Goal: Complete application form: Complete application form

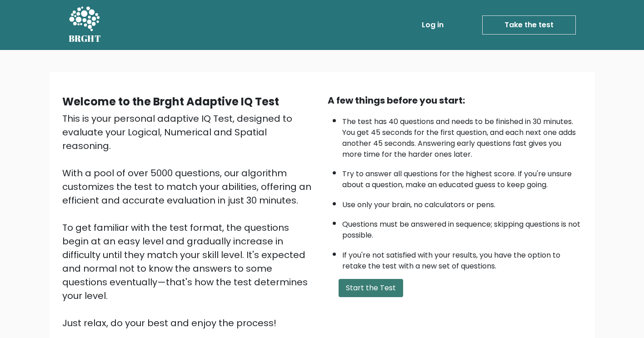
click at [378, 280] on button "Start the Test" at bounding box center [371, 288] width 65 height 18
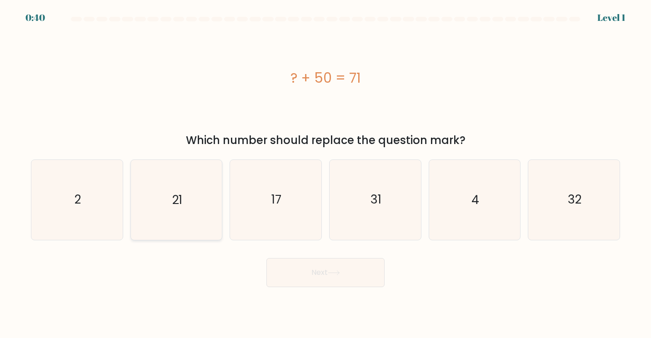
click at [179, 198] on text "21" at bounding box center [177, 199] width 10 height 17
click at [325, 174] on input "b. 21" at bounding box center [325, 171] width 0 height 5
radio input "true"
click at [339, 271] on icon at bounding box center [334, 272] width 12 height 5
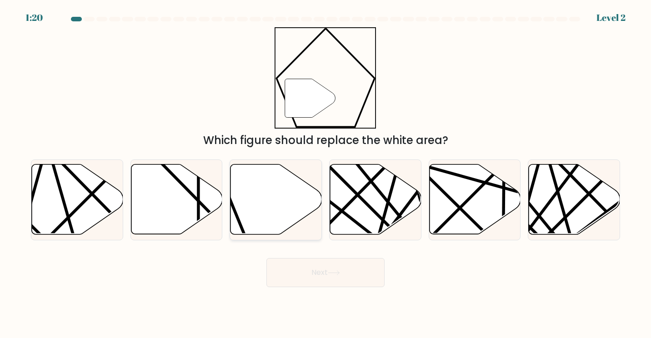
click at [260, 221] on icon at bounding box center [275, 200] width 91 height 70
click at [325, 174] on input "c." at bounding box center [325, 171] width 0 height 5
radio input "true"
click at [307, 268] on button "Next" at bounding box center [325, 272] width 118 height 29
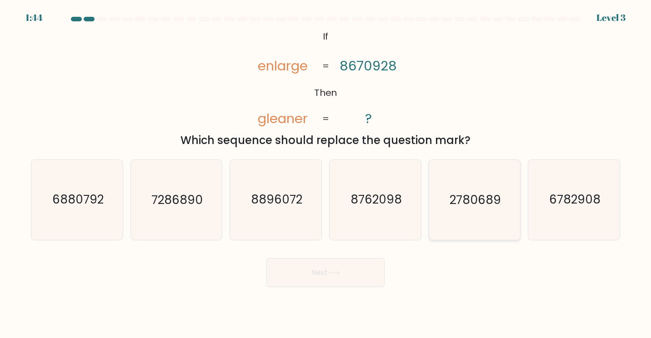
click at [450, 205] on text "2780689" at bounding box center [474, 199] width 51 height 17
click at [326, 174] on input "e. 2780689" at bounding box center [325, 171] width 0 height 5
radio input "true"
click at [335, 276] on button "Next" at bounding box center [325, 272] width 118 height 29
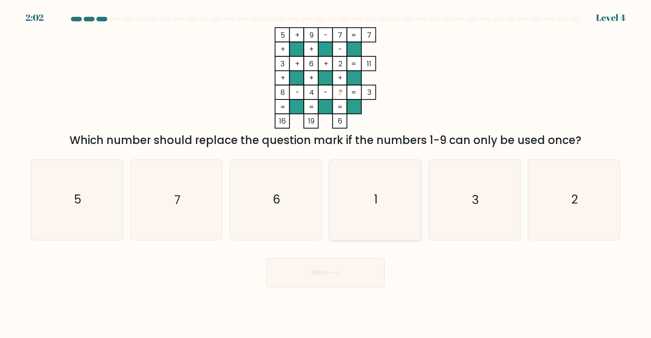
click at [357, 178] on icon "1" at bounding box center [375, 200] width 80 height 80
click at [326, 174] on input "d. 1" at bounding box center [325, 171] width 0 height 5
radio input "true"
click at [347, 275] on button "Next" at bounding box center [325, 272] width 118 height 29
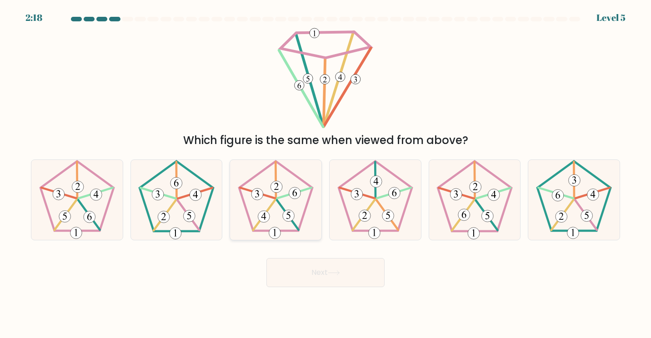
click at [272, 214] on icon at bounding box center [276, 200] width 80 height 80
click at [325, 174] on input "c." at bounding box center [325, 171] width 0 height 5
radio input "true"
click at [316, 281] on button "Next" at bounding box center [325, 272] width 118 height 29
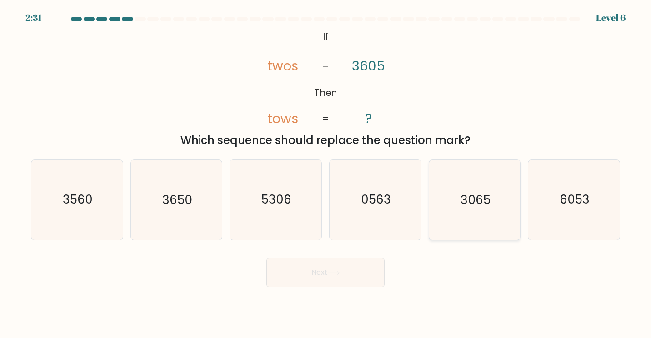
click at [464, 206] on text "3065" at bounding box center [475, 199] width 30 height 17
click at [326, 174] on input "e. 3065" at bounding box center [325, 171] width 0 height 5
radio input "true"
click at [366, 269] on button "Next" at bounding box center [325, 272] width 118 height 29
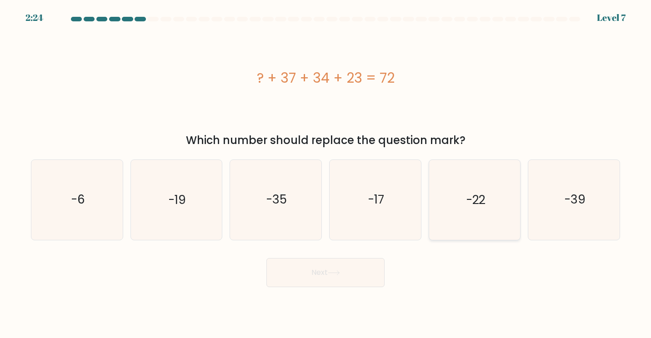
click at [462, 225] on icon "-22" at bounding box center [474, 200] width 80 height 80
click at [326, 174] on input "e. -22" at bounding box center [325, 171] width 0 height 5
radio input "true"
click at [349, 273] on button "Next" at bounding box center [325, 272] width 118 height 29
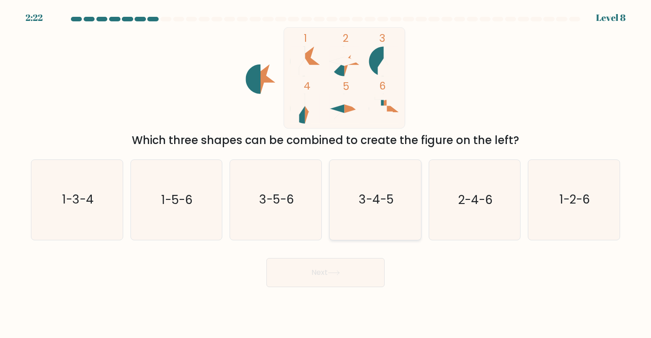
click at [366, 216] on icon "3-4-5" at bounding box center [375, 200] width 80 height 80
click at [326, 174] on input "d. 3-4-5" at bounding box center [325, 171] width 0 height 5
radio input "true"
click at [359, 223] on icon "3-4-5" at bounding box center [375, 199] width 79 height 79
click at [326, 174] on input "d. 3-4-5" at bounding box center [325, 171] width 0 height 5
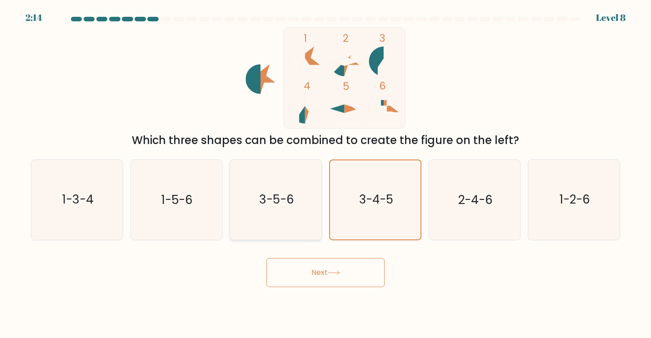
click at [273, 218] on icon "3-5-6" at bounding box center [276, 200] width 80 height 80
click at [325, 174] on input "c. 3-5-6" at bounding box center [325, 171] width 0 height 5
radio input "true"
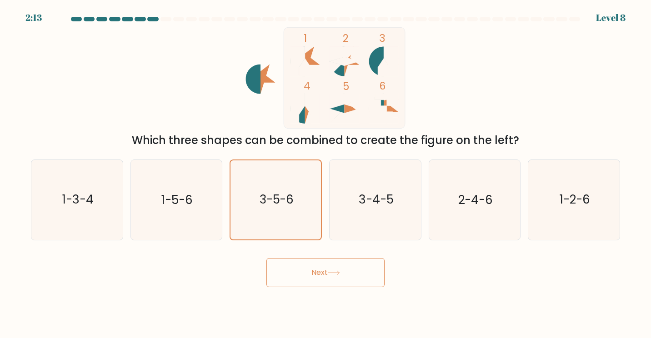
click at [315, 277] on button "Next" at bounding box center [325, 272] width 118 height 29
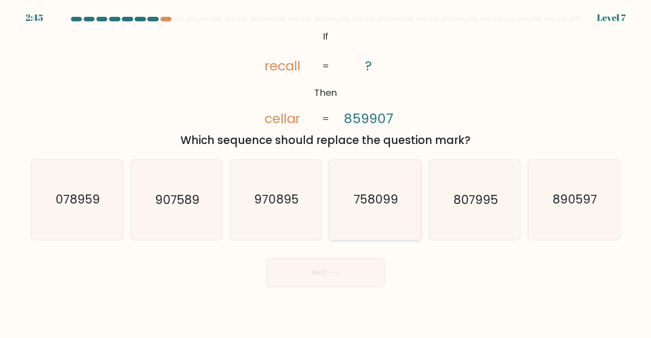
click at [363, 221] on icon "758099" at bounding box center [375, 200] width 80 height 80
click at [326, 174] on input "d. 758099" at bounding box center [325, 171] width 0 height 5
radio input "true"
click at [353, 265] on button "Next" at bounding box center [325, 272] width 118 height 29
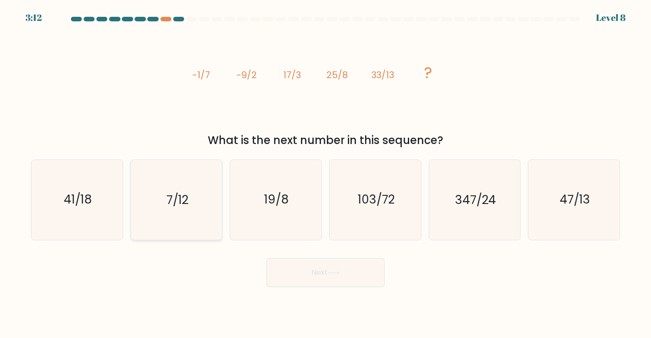
click at [187, 203] on text "7/12" at bounding box center [177, 199] width 22 height 17
click at [325, 174] on input "b. 7/12" at bounding box center [325, 171] width 0 height 5
radio input "true"
click at [316, 288] on body "3:11 Level 8" at bounding box center [325, 169] width 651 height 338
click at [323, 283] on button "Next" at bounding box center [325, 272] width 118 height 29
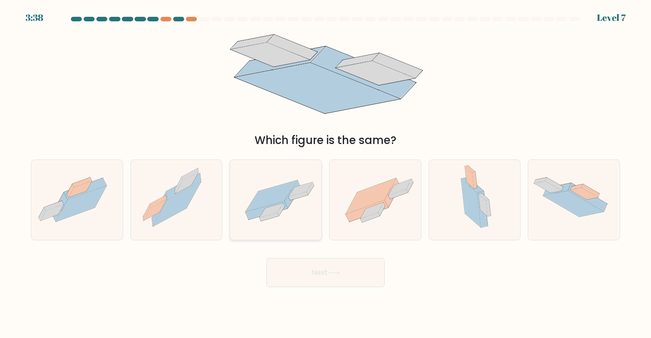
click at [298, 217] on icon at bounding box center [275, 200] width 91 height 63
click at [325, 174] on input "c." at bounding box center [325, 171] width 0 height 5
radio input "true"
click at [315, 279] on button "Next" at bounding box center [325, 272] width 118 height 29
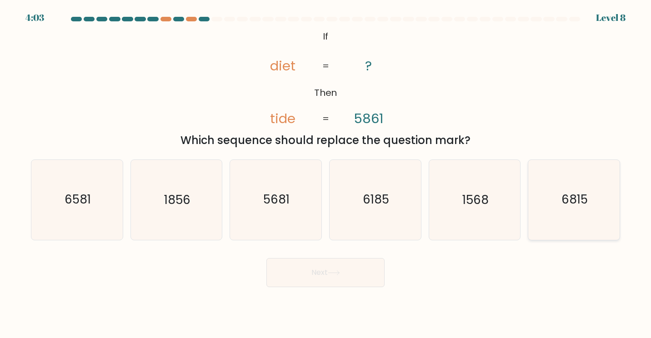
click at [565, 212] on icon "6815" at bounding box center [574, 200] width 80 height 80
click at [326, 174] on input "f. 6815" at bounding box center [325, 171] width 0 height 5
radio input "true"
click at [335, 279] on button "Next" at bounding box center [325, 272] width 118 height 29
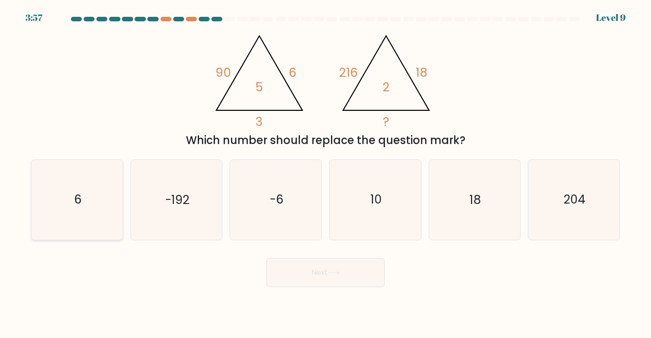
click at [91, 176] on icon "6" at bounding box center [77, 200] width 80 height 80
click at [325, 174] on input "a. 6" at bounding box center [325, 171] width 0 height 5
radio input "true"
click at [347, 270] on button "Next" at bounding box center [325, 272] width 118 height 29
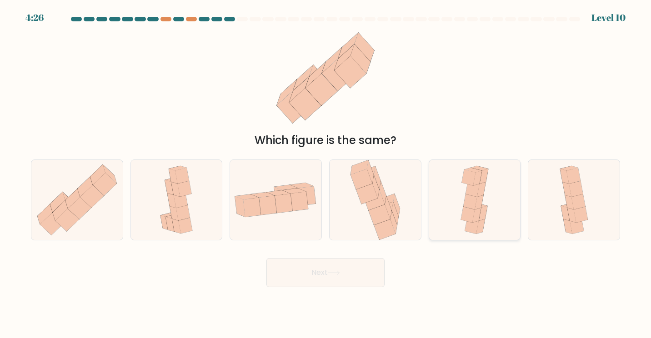
click at [451, 220] on div at bounding box center [475, 200] width 92 height 81
click at [326, 174] on input "e." at bounding box center [325, 171] width 0 height 5
radio input "true"
click at [345, 273] on button "Next" at bounding box center [325, 272] width 118 height 29
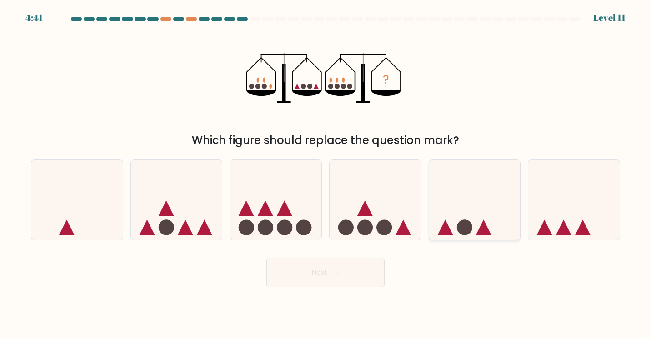
click at [460, 213] on icon at bounding box center [474, 199] width 91 height 75
click at [326, 174] on input "e." at bounding box center [325, 171] width 0 height 5
radio input "true"
click at [366, 277] on button "Next" at bounding box center [325, 272] width 118 height 29
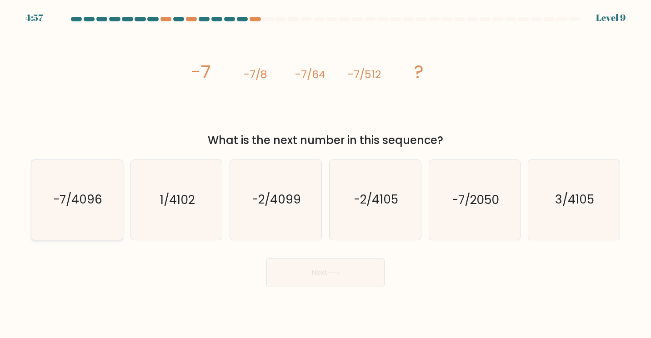
click at [75, 200] on text "-7/4096" at bounding box center [77, 199] width 49 height 17
click at [325, 174] on input "a. -7/4096" at bounding box center [325, 171] width 0 height 5
radio input "true"
click at [290, 271] on button "Next" at bounding box center [325, 272] width 118 height 29
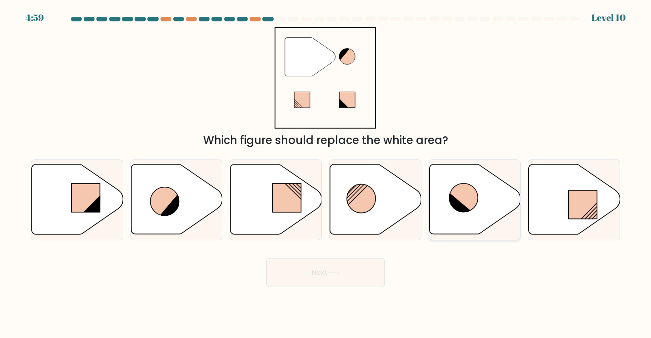
click at [461, 200] on icon at bounding box center [463, 198] width 29 height 29
click at [326, 174] on input "e." at bounding box center [325, 171] width 0 height 5
radio input "true"
click at [469, 202] on icon at bounding box center [463, 198] width 28 height 28
click at [326, 174] on input "e." at bounding box center [325, 171] width 0 height 5
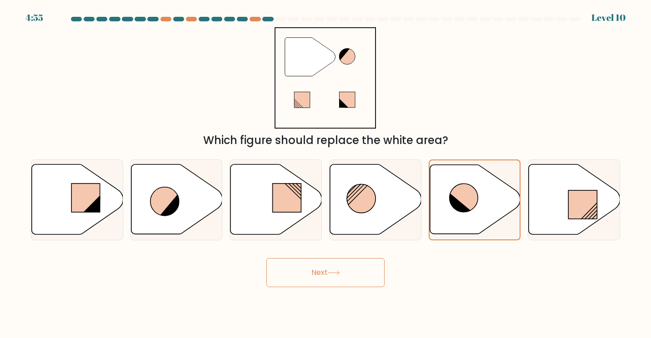
click at [373, 273] on button "Next" at bounding box center [325, 272] width 118 height 29
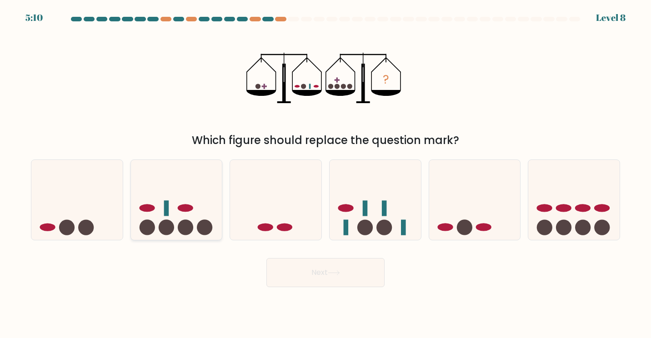
click at [197, 214] on icon at bounding box center [176, 199] width 91 height 75
click at [325, 174] on input "b." at bounding box center [325, 171] width 0 height 5
radio input "true"
click at [202, 223] on circle at bounding box center [204, 227] width 15 height 15
click at [325, 174] on input "b." at bounding box center [325, 171] width 0 height 5
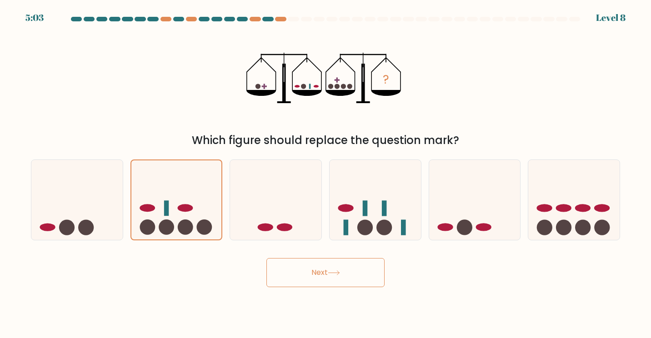
click at [313, 268] on button "Next" at bounding box center [325, 272] width 118 height 29
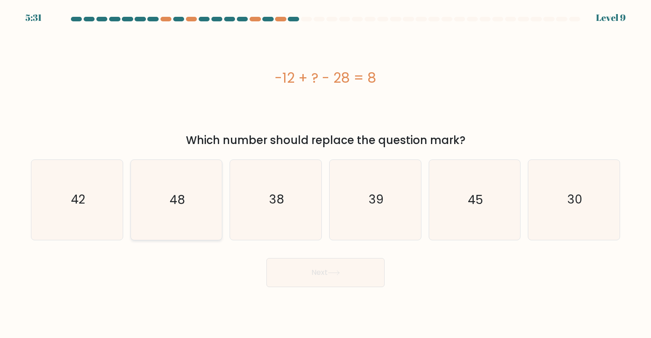
click at [192, 204] on icon "48" at bounding box center [176, 200] width 80 height 80
click at [325, 174] on input "b. 48" at bounding box center [325, 171] width 0 height 5
radio input "true"
click at [329, 275] on button "Next" at bounding box center [325, 272] width 118 height 29
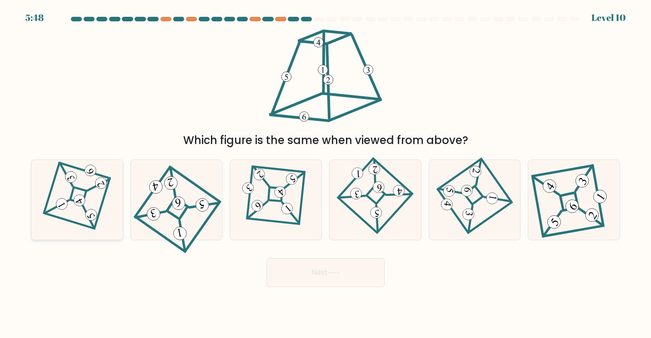
click at [97, 200] on icon at bounding box center [77, 200] width 55 height 64
click at [325, 174] on input "a." at bounding box center [325, 171] width 0 height 5
radio input "true"
click at [329, 271] on button "Next" at bounding box center [325, 272] width 118 height 29
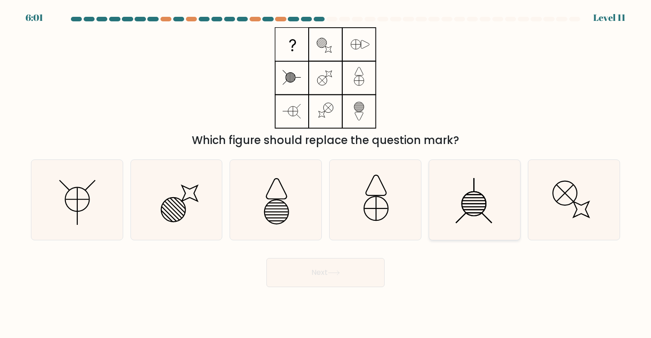
click at [451, 202] on icon at bounding box center [474, 200] width 80 height 80
click at [326, 174] on input "e." at bounding box center [325, 171] width 0 height 5
radio input "true"
click at [344, 274] on button "Next" at bounding box center [325, 272] width 118 height 29
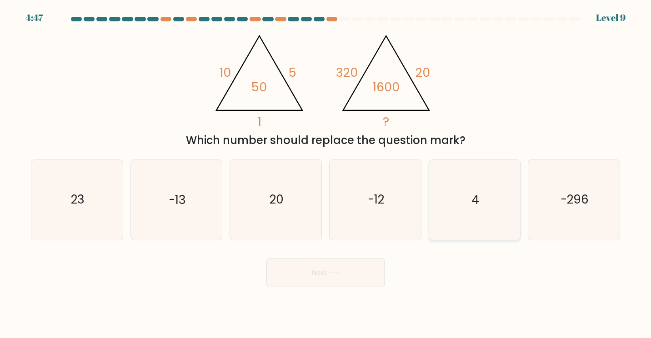
click at [495, 203] on icon "4" at bounding box center [474, 200] width 80 height 80
click at [326, 174] on input "e. 4" at bounding box center [325, 171] width 0 height 5
radio input "true"
click at [339, 272] on icon at bounding box center [334, 272] width 12 height 5
click at [345, 274] on button "Next" at bounding box center [325, 272] width 118 height 29
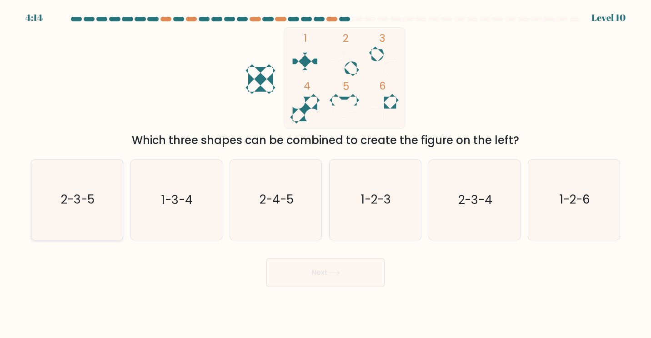
click at [82, 188] on icon "2-3-5" at bounding box center [77, 200] width 80 height 80
click at [325, 174] on input "a. 2-3-5" at bounding box center [325, 171] width 0 height 5
radio input "true"
click at [309, 278] on button "Next" at bounding box center [325, 272] width 118 height 29
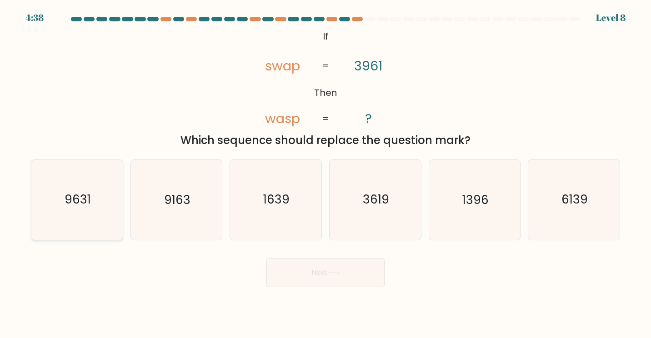
click at [78, 204] on text "9631" at bounding box center [78, 199] width 26 height 17
click at [325, 174] on input "a. 9631" at bounding box center [325, 171] width 0 height 5
radio input "true"
click at [346, 270] on button "Next" at bounding box center [325, 272] width 118 height 29
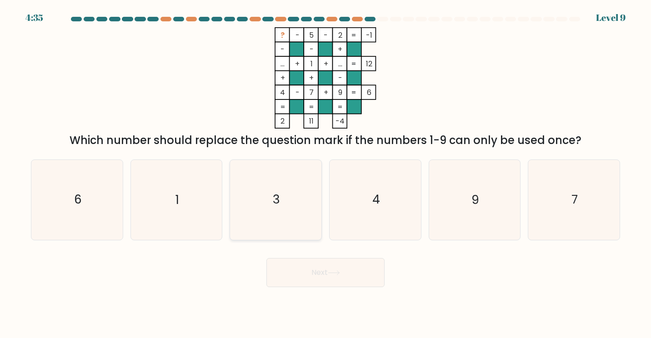
click at [285, 202] on icon "3" at bounding box center [276, 200] width 80 height 80
click at [325, 174] on input "c. 3" at bounding box center [325, 171] width 0 height 5
radio input "true"
click at [307, 272] on button "Next" at bounding box center [325, 272] width 118 height 29
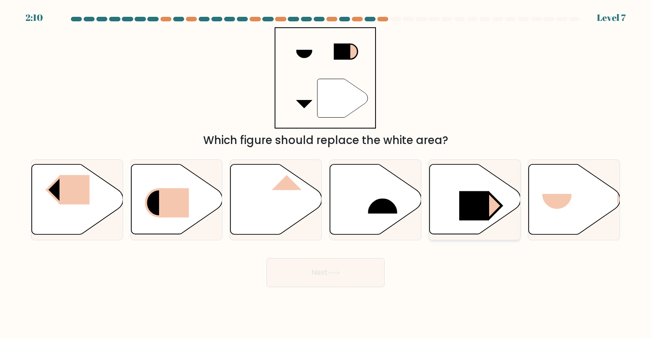
click at [464, 182] on icon at bounding box center [474, 200] width 91 height 70
click at [326, 174] on input "e." at bounding box center [325, 171] width 0 height 5
radio input "true"
click at [347, 279] on button "Next" at bounding box center [325, 272] width 118 height 29
click at [320, 275] on button "Next" at bounding box center [325, 272] width 118 height 29
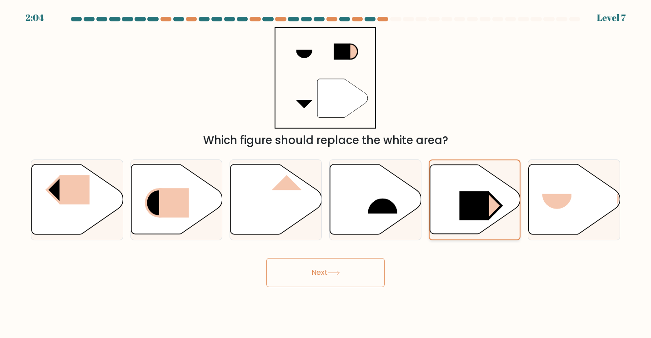
click at [462, 184] on icon at bounding box center [474, 199] width 90 height 69
click at [326, 174] on input "e." at bounding box center [325, 171] width 0 height 5
click at [360, 269] on button "Next" at bounding box center [325, 272] width 118 height 29
click at [223, 270] on div "Next" at bounding box center [325, 269] width 600 height 36
click at [391, 199] on rect at bounding box center [383, 199] width 30 height 30
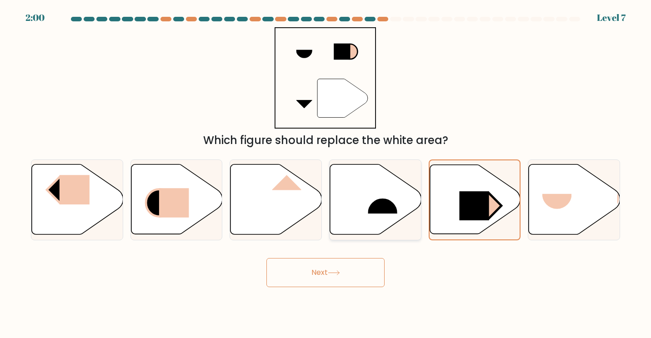
click at [326, 174] on input "d." at bounding box center [325, 171] width 0 height 5
radio input "true"
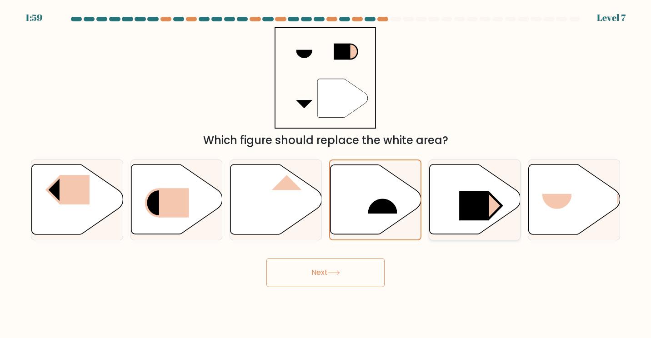
click at [474, 171] on icon at bounding box center [474, 200] width 91 height 70
click at [326, 171] on input "e." at bounding box center [325, 171] width 0 height 5
radio input "true"
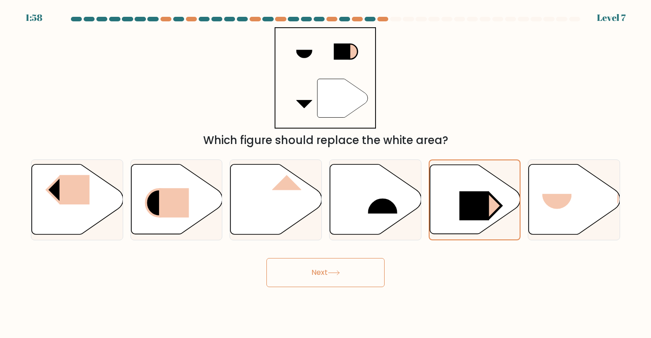
click at [378, 271] on button "Next" at bounding box center [325, 272] width 118 height 29
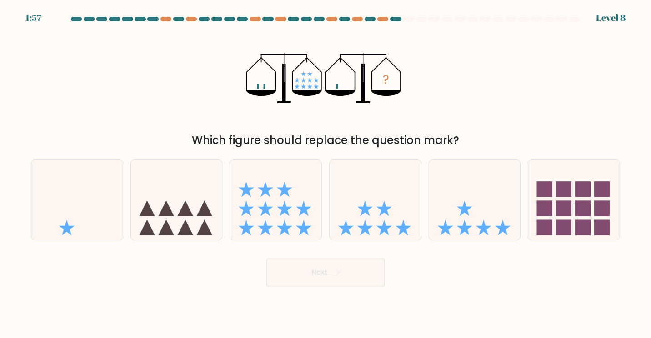
click at [378, 271] on button "Next" at bounding box center [325, 272] width 118 height 29
click at [429, 274] on div "Next" at bounding box center [325, 269] width 600 height 36
click at [383, 220] on icon at bounding box center [374, 199] width 91 height 75
click at [326, 174] on input "d." at bounding box center [325, 171] width 0 height 5
radio input "true"
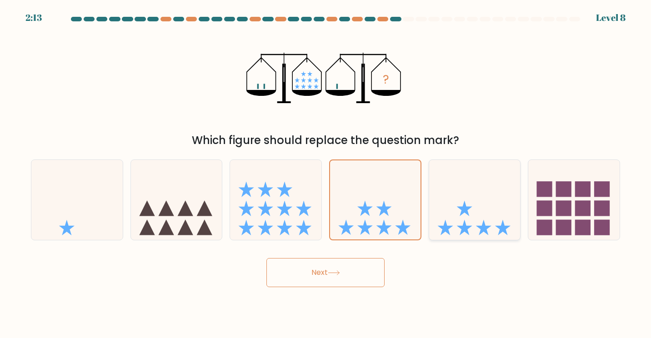
click at [486, 217] on icon at bounding box center [474, 199] width 91 height 75
click at [326, 174] on input "e." at bounding box center [325, 171] width 0 height 5
radio input "true"
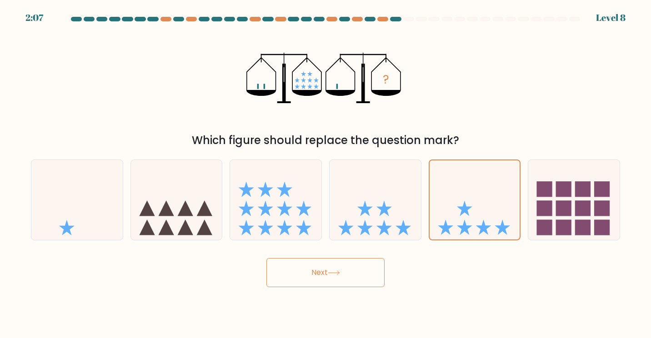
click at [365, 264] on button "Next" at bounding box center [325, 272] width 118 height 29
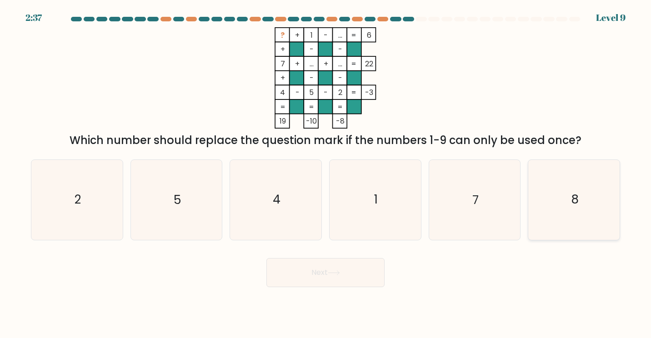
click at [566, 210] on icon "8" at bounding box center [574, 200] width 80 height 80
click at [326, 174] on input "f. 8" at bounding box center [325, 171] width 0 height 5
radio input "true"
click at [322, 279] on button "Next" at bounding box center [325, 272] width 118 height 29
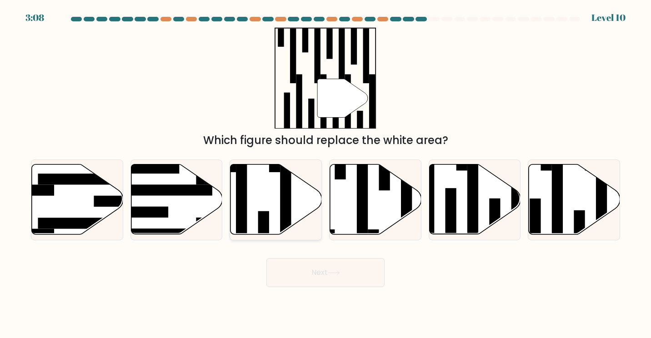
click at [258, 229] on rect at bounding box center [263, 233] width 11 height 44
click at [325, 174] on input "c." at bounding box center [325, 171] width 0 height 5
radio input "true"
click at [295, 274] on button "Next" at bounding box center [325, 272] width 118 height 29
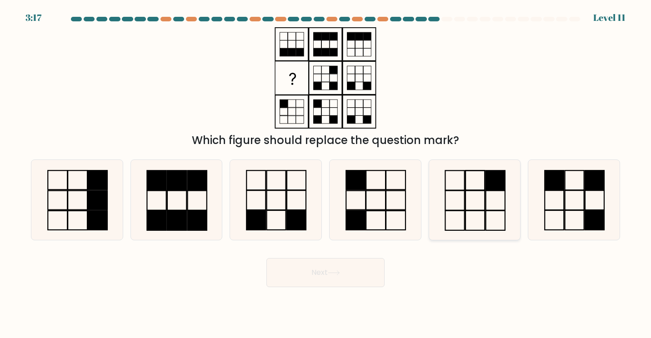
click at [464, 183] on rect at bounding box center [454, 181] width 19 height 20
click at [326, 174] on input "e." at bounding box center [325, 171] width 0 height 5
radio input "true"
click at [319, 279] on button "Next" at bounding box center [325, 272] width 118 height 29
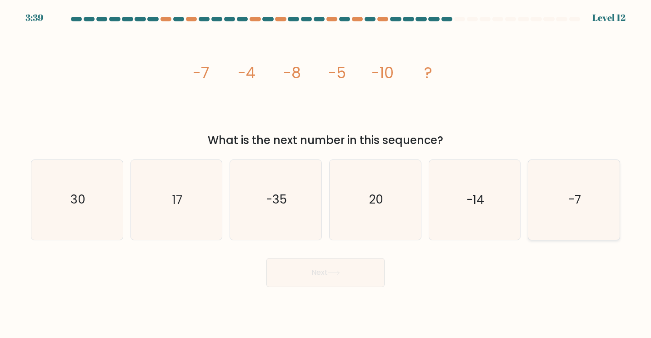
click at [553, 192] on icon "-7" at bounding box center [574, 200] width 80 height 80
click at [326, 174] on input "f. -7" at bounding box center [325, 171] width 0 height 5
radio input "true"
click at [360, 269] on button "Next" at bounding box center [325, 272] width 118 height 29
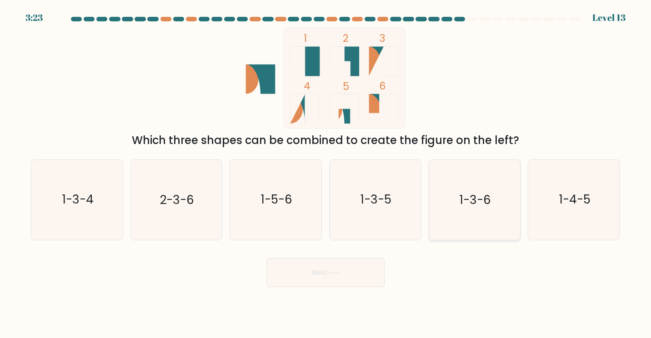
click at [487, 187] on icon "1-3-6" at bounding box center [474, 200] width 80 height 80
click at [326, 174] on input "e. 1-3-6" at bounding box center [325, 171] width 0 height 5
radio input "true"
click at [359, 280] on button "Next" at bounding box center [325, 272] width 118 height 29
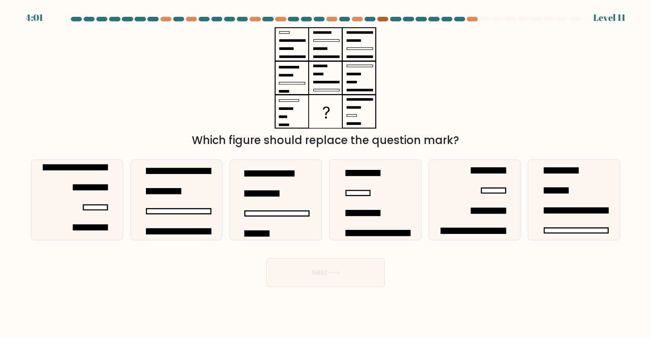
click at [381, 19] on div at bounding box center [382, 19] width 11 height 5
click at [365, 201] on icon at bounding box center [375, 200] width 80 height 80
click at [326, 174] on input "d." at bounding box center [325, 171] width 0 height 5
radio input "true"
click at [334, 267] on button "Next" at bounding box center [325, 272] width 118 height 29
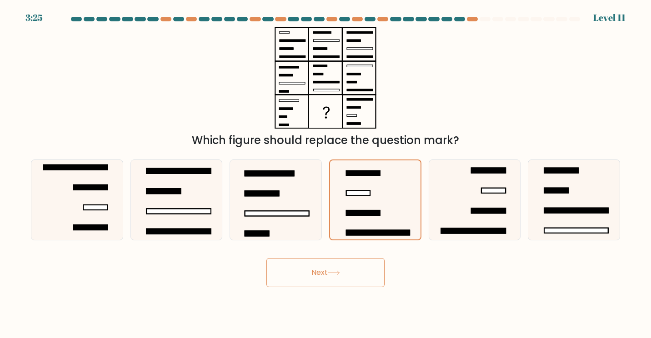
click at [328, 273] on button "Next" at bounding box center [325, 272] width 118 height 29
click at [327, 270] on button "Next" at bounding box center [325, 272] width 118 height 29
click at [425, 130] on div "Which figure should replace the question mark?" at bounding box center [325, 87] width 600 height 121
click at [383, 177] on icon at bounding box center [375, 199] width 79 height 79
click at [326, 174] on input "d." at bounding box center [325, 171] width 0 height 5
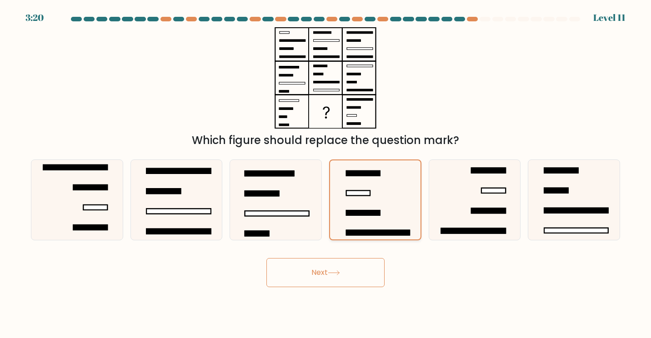
click at [383, 177] on icon at bounding box center [375, 199] width 79 height 79
click at [326, 174] on input "d." at bounding box center [325, 171] width 0 height 5
click at [327, 283] on button "Next" at bounding box center [325, 272] width 118 height 29
click at [432, 129] on div "Which figure should replace the question mark?" at bounding box center [325, 87] width 600 height 121
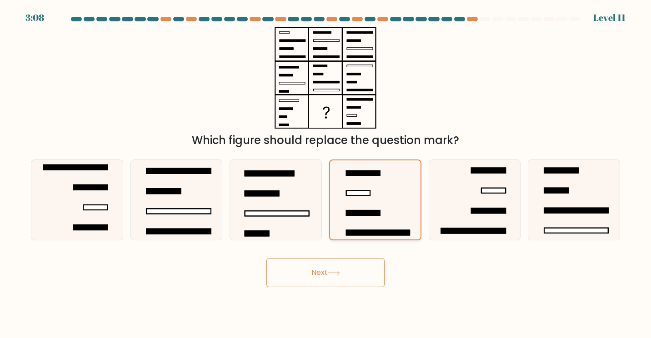
click at [370, 218] on icon at bounding box center [375, 199] width 79 height 79
click at [326, 174] on input "d." at bounding box center [325, 171] width 0 height 5
click at [370, 218] on icon at bounding box center [375, 199] width 79 height 79
click at [326, 174] on input "d." at bounding box center [325, 171] width 0 height 5
drag, startPoint x: 370, startPoint y: 218, endPoint x: 325, endPoint y: 276, distance: 73.9
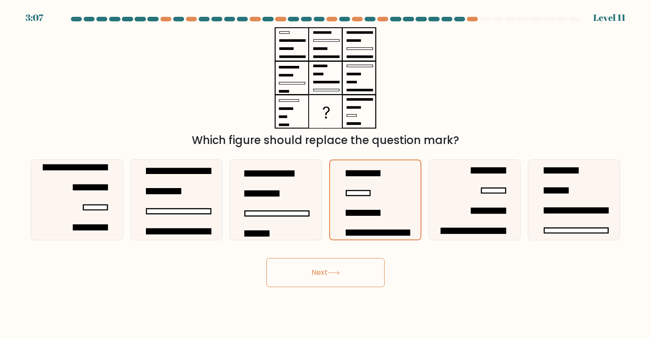
click at [325, 276] on button "Next" at bounding box center [325, 272] width 118 height 29
click at [284, 226] on icon at bounding box center [276, 200] width 80 height 80
click at [325, 174] on input "c." at bounding box center [325, 171] width 0 height 5
radio input "true"
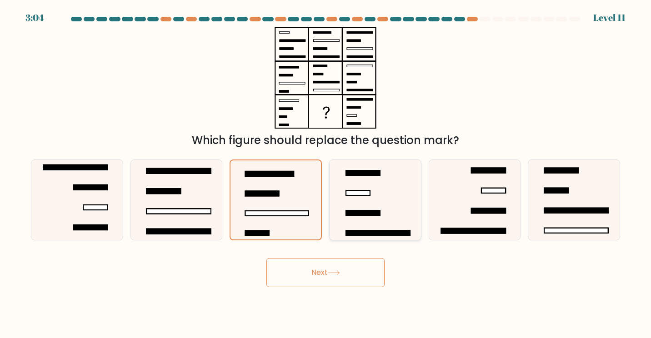
click at [387, 192] on icon at bounding box center [375, 200] width 80 height 80
click at [326, 174] on input "d." at bounding box center [325, 171] width 0 height 5
radio input "true"
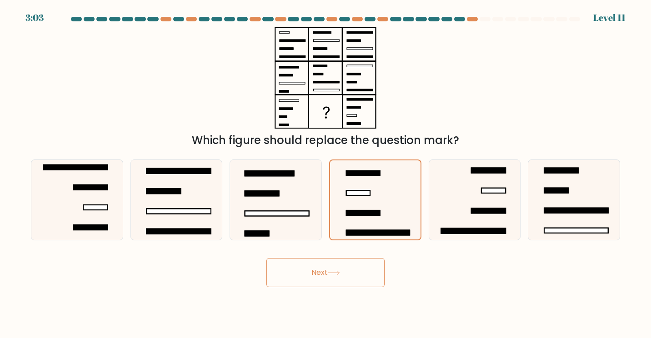
click at [314, 285] on button "Next" at bounding box center [325, 272] width 118 height 29
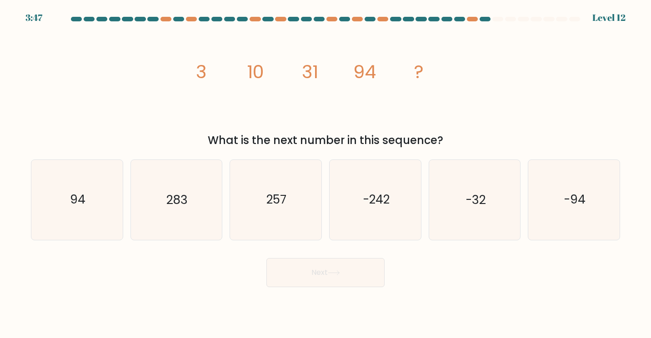
click at [314, 285] on button "Next" at bounding box center [325, 272] width 118 height 29
click at [267, 120] on icon "image/svg+xml 3 10 31 94 ?" at bounding box center [325, 77] width 273 height 101
click at [189, 228] on icon "283" at bounding box center [176, 200] width 80 height 80
click at [325, 174] on input "b. 283" at bounding box center [325, 171] width 0 height 5
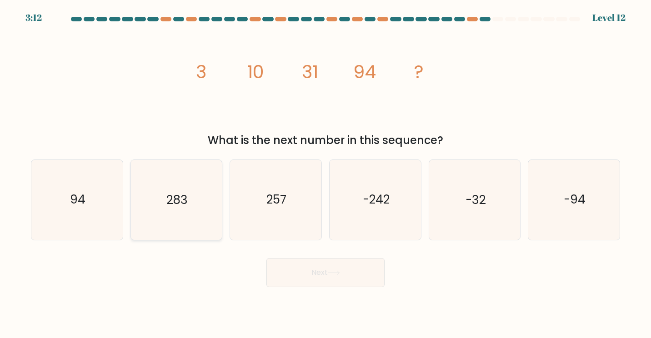
radio input "true"
click at [293, 279] on button "Next" at bounding box center [325, 272] width 118 height 29
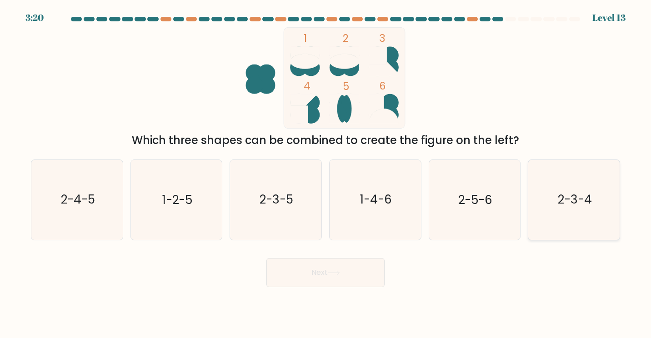
click at [547, 185] on icon "2-3-4" at bounding box center [574, 200] width 80 height 80
click at [326, 174] on input "f. 2-3-4" at bounding box center [325, 171] width 0 height 5
radio input "true"
click at [341, 280] on button "Next" at bounding box center [325, 272] width 118 height 29
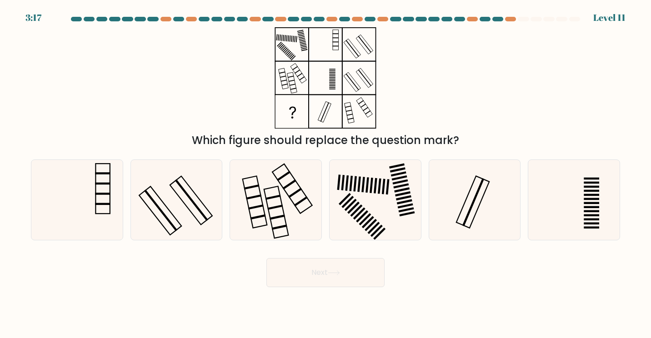
click at [341, 280] on button "Next" at bounding box center [325, 272] width 118 height 29
click at [449, 288] on body "4:01 Level 11" at bounding box center [325, 169] width 651 height 338
click at [399, 195] on rect at bounding box center [402, 193] width 15 height 5
click at [326, 174] on input "d." at bounding box center [325, 171] width 0 height 5
radio input "true"
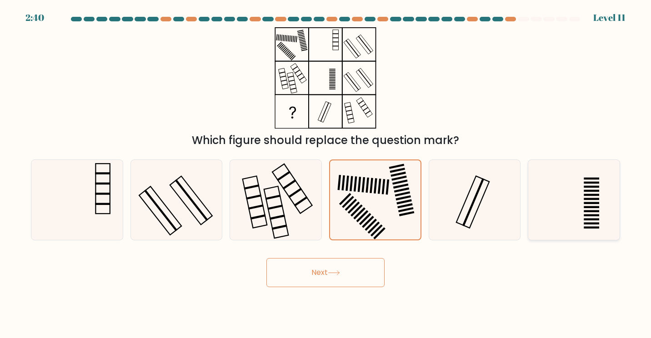
click at [589, 203] on rect at bounding box center [591, 203] width 15 height 2
click at [326, 174] on input "f." at bounding box center [325, 171] width 0 height 5
radio input "true"
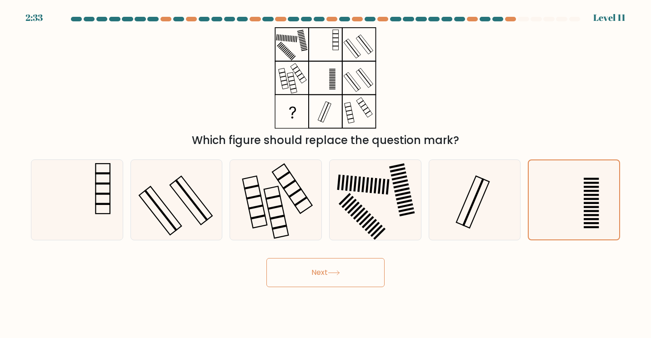
click at [334, 270] on icon at bounding box center [334, 272] width 12 height 5
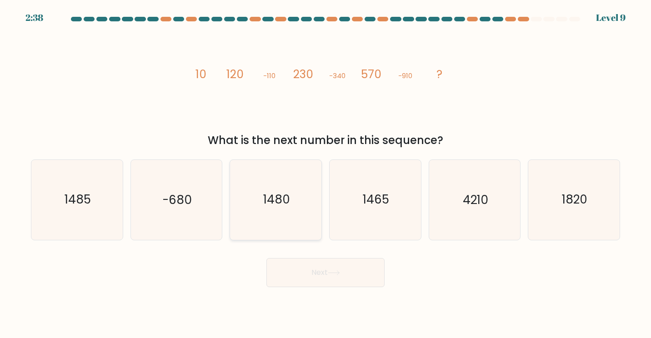
click at [283, 202] on text "1480" at bounding box center [276, 199] width 27 height 17
click at [325, 174] on input "c. 1480" at bounding box center [325, 171] width 0 height 5
radio input "true"
click at [324, 273] on button "Next" at bounding box center [325, 272] width 118 height 29
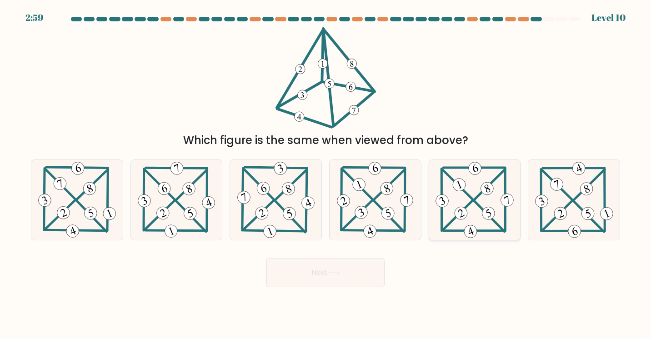
click at [484, 220] on icon at bounding box center [475, 200] width 82 height 80
click at [326, 174] on input "e." at bounding box center [325, 171] width 0 height 5
radio input "true"
click at [364, 267] on button "Next" at bounding box center [325, 272] width 118 height 29
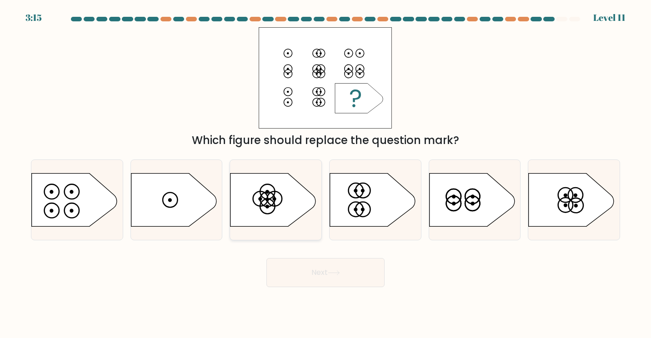
click at [276, 205] on icon at bounding box center [272, 199] width 85 height 53
click at [325, 174] on input "c." at bounding box center [325, 171] width 0 height 5
radio input "true"
click at [298, 273] on button "Next" at bounding box center [325, 272] width 118 height 29
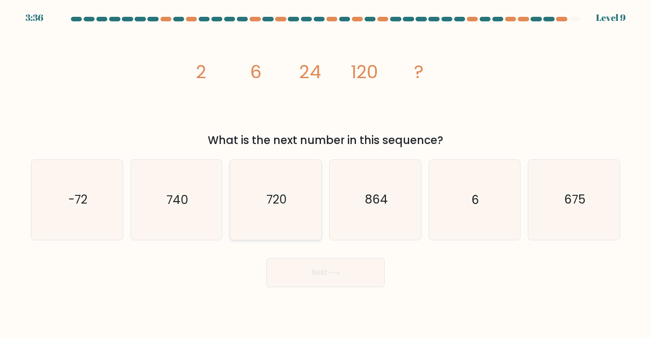
click at [262, 213] on icon "720" at bounding box center [276, 200] width 80 height 80
click at [325, 174] on input "c. 720" at bounding box center [325, 171] width 0 height 5
radio input "true"
click at [306, 273] on button "Next" at bounding box center [325, 272] width 118 height 29
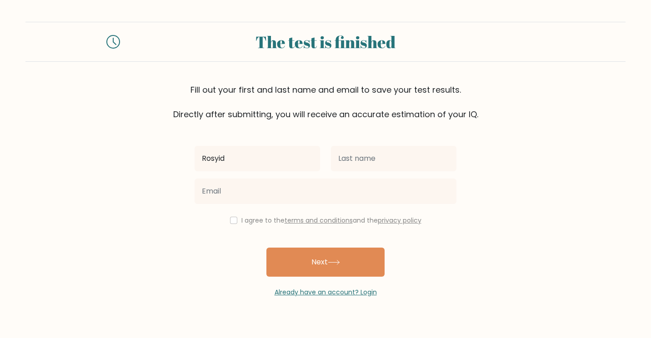
type input "Rosyid"
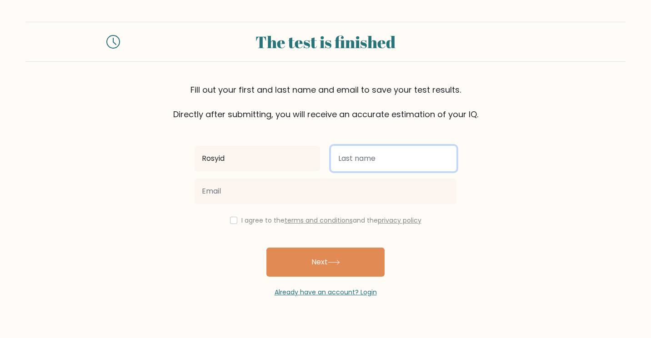
click at [368, 164] on input "text" at bounding box center [393, 158] width 125 height 25
type input "Suseno"
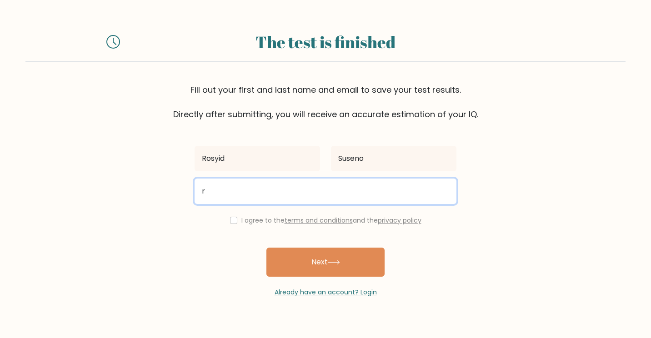
click at [359, 187] on input "r" at bounding box center [326, 191] width 262 height 25
type input "[EMAIL_ADDRESS][DOMAIN_NAME]"
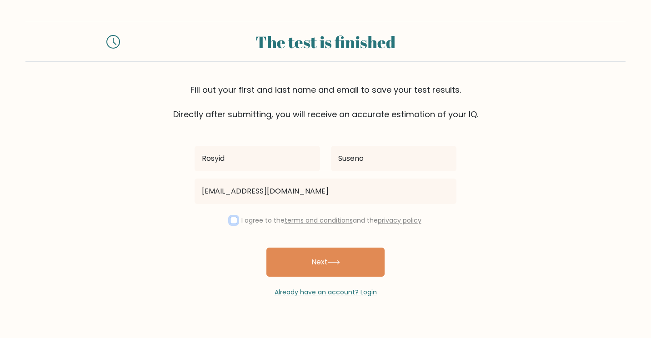
click at [230, 220] on input "checkbox" at bounding box center [233, 220] width 7 height 7
checkbox input "true"
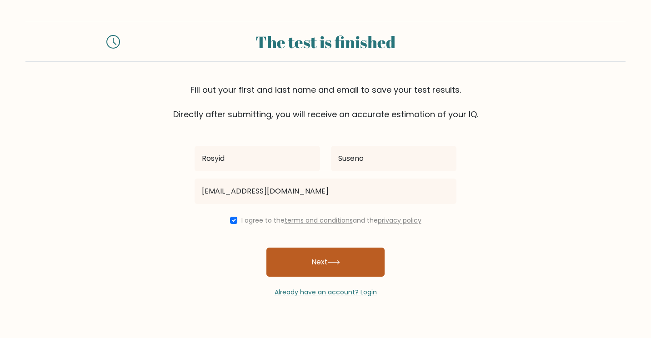
click at [294, 272] on button "Next" at bounding box center [325, 262] width 118 height 29
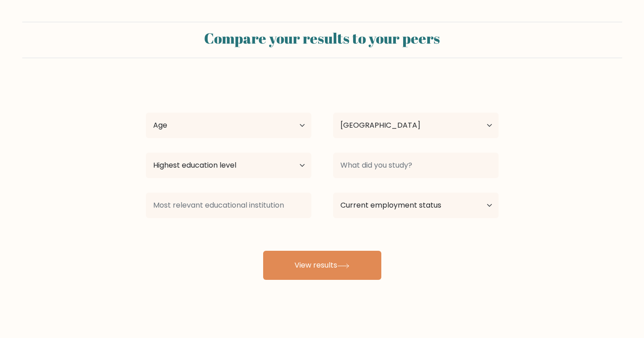
select select "ID"
click at [268, 121] on select "Age Under 18 years old 18-24 years old 25-34 years old 35-44 years old 45-54 ye…" at bounding box center [228, 125] width 165 height 25
select select "18_24"
click at [146, 113] on select "Age Under 18 years old 18-24 years old 25-34 years old 35-44 years old 45-54 ye…" at bounding box center [228, 125] width 165 height 25
click at [278, 160] on select "Highest education level No schooling Primary Lower Secondary Upper Secondary Oc…" at bounding box center [228, 165] width 165 height 25
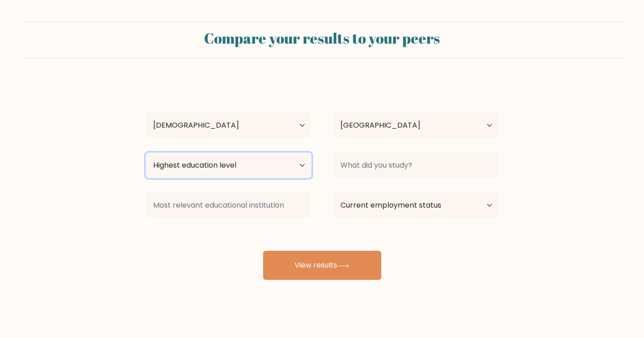
select select "bachelors_degree"
click at [146, 153] on select "Highest education level No schooling Primary Lower Secondary Upper Secondary Oc…" at bounding box center [228, 165] width 165 height 25
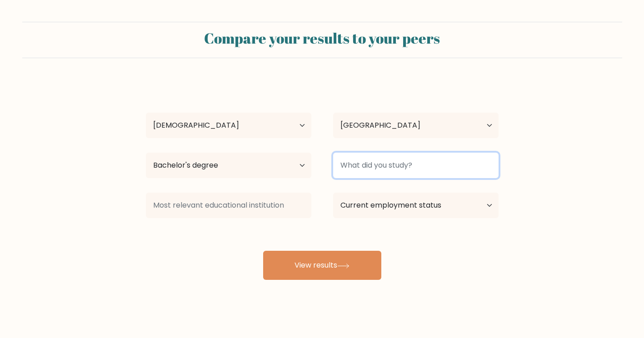
click at [386, 165] on input at bounding box center [415, 165] width 165 height 25
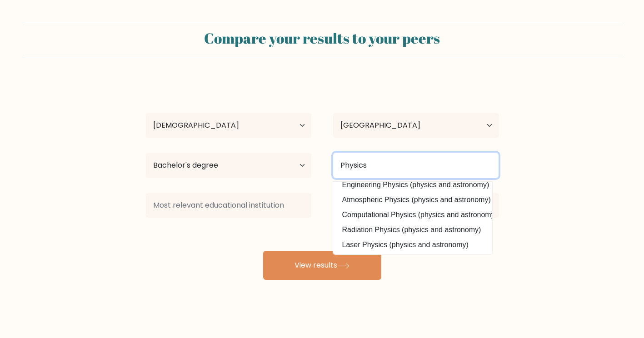
scroll to position [89, 0]
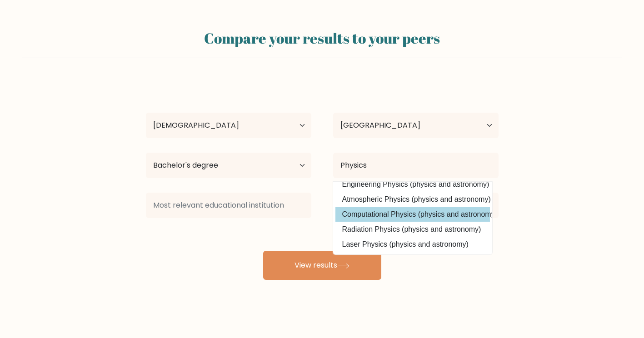
click at [384, 201] on div "Rosyid Suseno Age Under 18 years old 18-24 years old 25-34 years old 35-44 year…" at bounding box center [322, 180] width 364 height 200
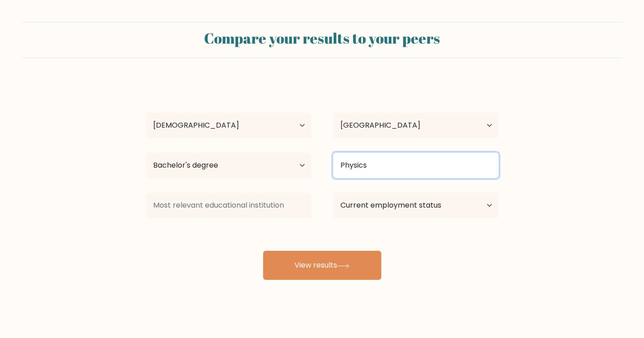
click at [381, 172] on input "Physics" at bounding box center [415, 165] width 165 height 25
type input "Physics"
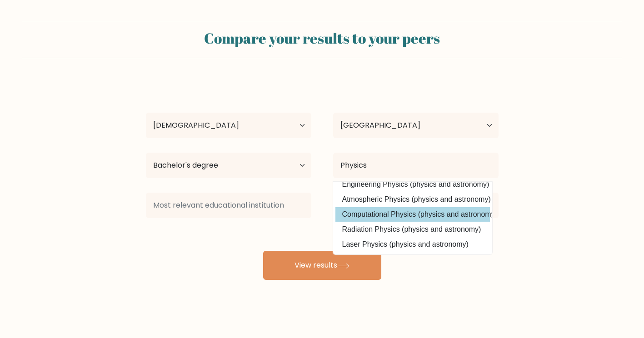
click at [389, 204] on div "Rosyid Suseno Age Under 18 years old 18-24 years old 25-34 years old 35-44 year…" at bounding box center [322, 180] width 364 height 200
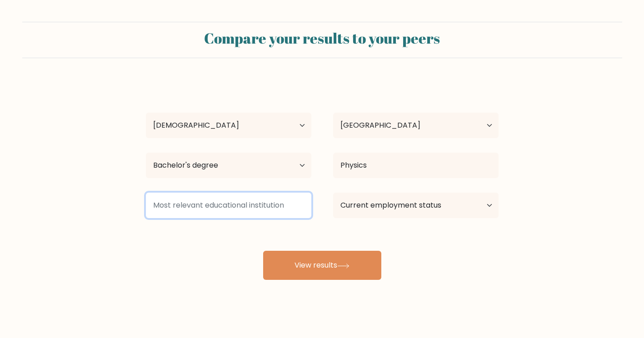
click at [255, 211] on input at bounding box center [228, 205] width 165 height 25
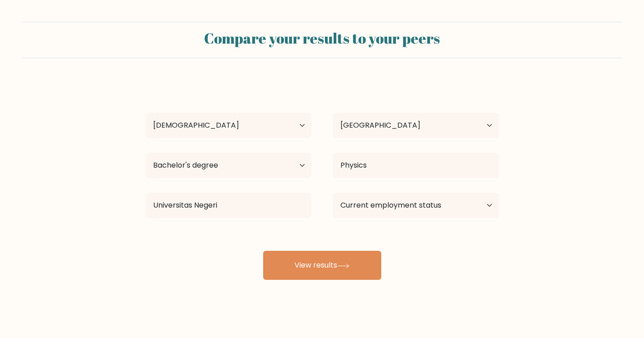
click at [243, 242] on div "Rosyid Suseno Age Under 18 years old 18-24 years old 25-34 years old 35-44 year…" at bounding box center [322, 180] width 364 height 200
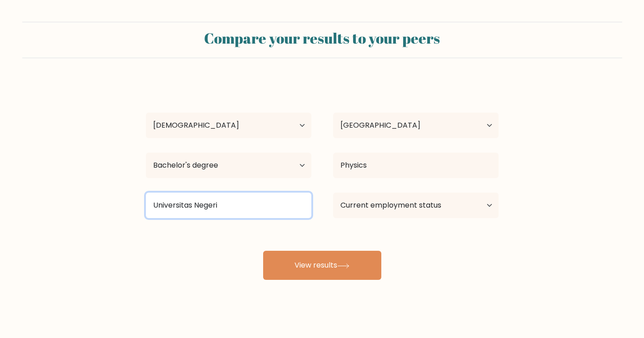
click at [281, 204] on input "Universitas Negeri" at bounding box center [228, 205] width 165 height 25
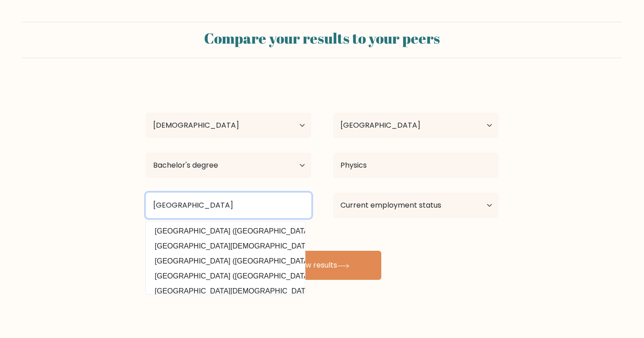
type input "Universitas Negeri Jakarta"
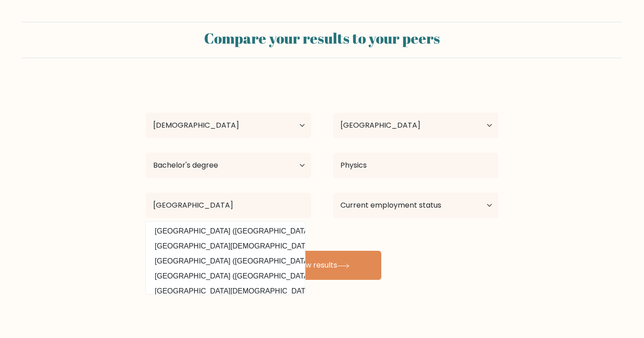
click at [233, 233] on option "Universitas Negeri Jakarta (Indonesia)" at bounding box center [225, 231] width 155 height 15
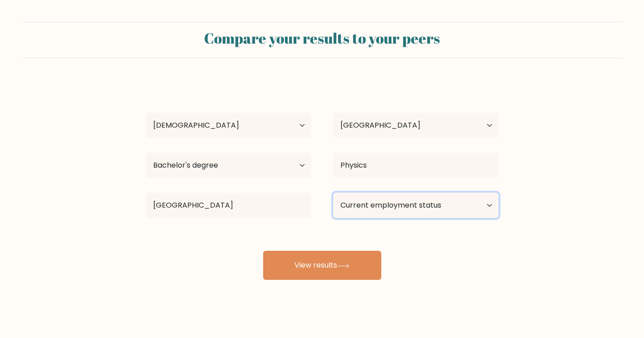
click at [410, 215] on select "Current employment status Employed Student Retired Other / prefer not to answer" at bounding box center [415, 205] width 165 height 25
select select "employed"
click at [333, 193] on select "Current employment status Employed Student Retired Other / prefer not to answer" at bounding box center [415, 205] width 165 height 25
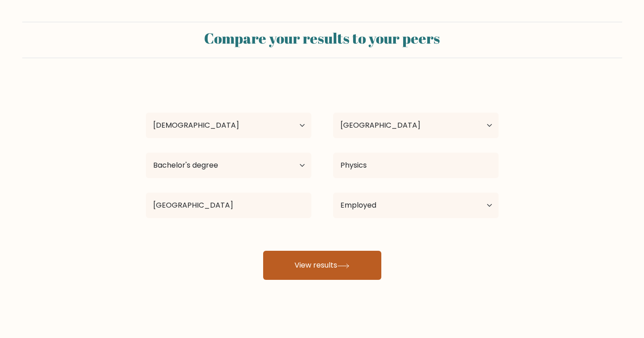
click at [349, 276] on button "View results" at bounding box center [322, 265] width 118 height 29
